Goal: Transaction & Acquisition: Obtain resource

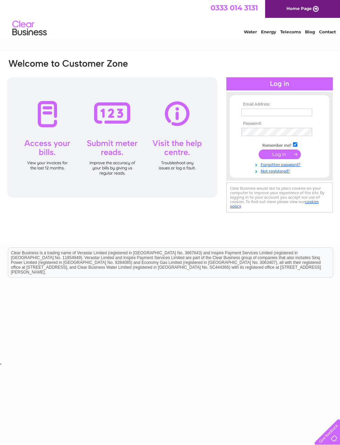
click at [267, 111] on input "text" at bounding box center [277, 113] width 71 height 8
type input "derek.proudfoot@peterdeansca.co.uk"
click at [284, 159] on input "submit" at bounding box center [280, 155] width 42 height 10
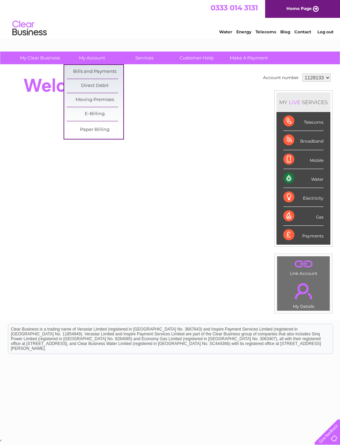
click at [105, 75] on link "Bills and Payments" at bounding box center [95, 72] width 57 height 14
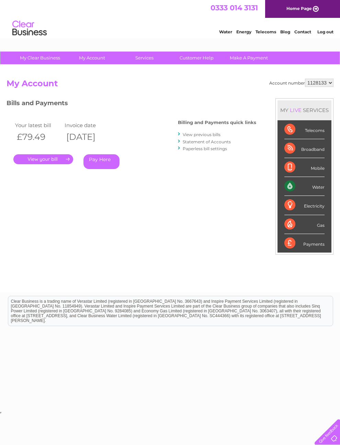
click at [53, 159] on link "." at bounding box center [43, 159] width 60 height 10
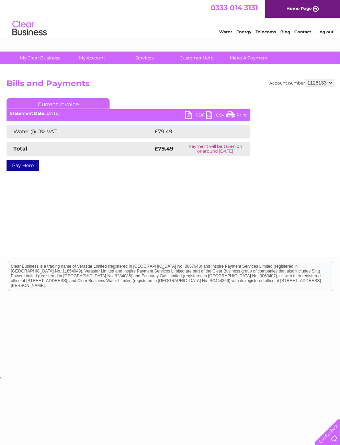
click at [194, 114] on link "PDF" at bounding box center [195, 116] width 21 height 10
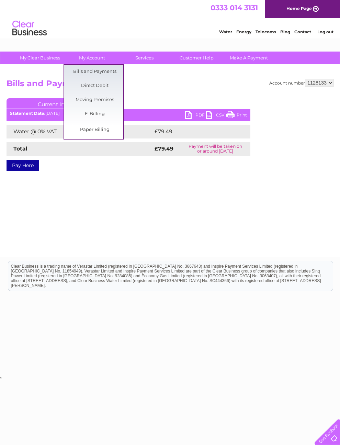
click at [107, 74] on link "Bills and Payments" at bounding box center [95, 72] width 57 height 14
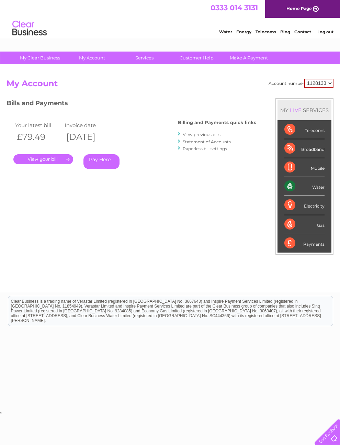
click at [196, 135] on link "View previous bills" at bounding box center [202, 134] width 38 height 5
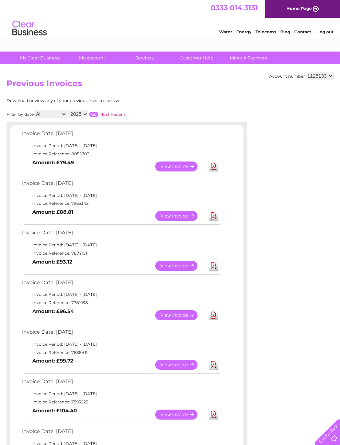
click at [186, 221] on link "View" at bounding box center [180, 216] width 51 height 10
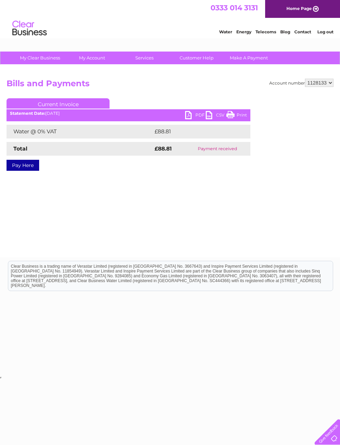
click at [194, 115] on link "PDF" at bounding box center [195, 116] width 21 height 10
